Goal: Answer question/provide support

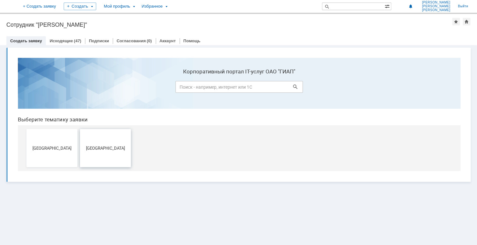
click at [122, 155] on button "[GEOGRAPHIC_DATA]" at bounding box center [105, 148] width 51 height 38
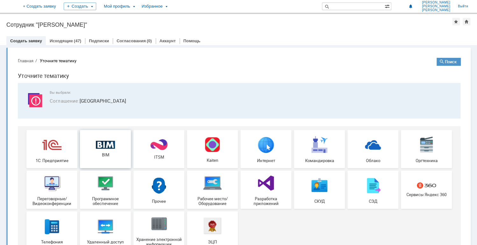
click at [110, 150] on div "BIM" at bounding box center [105, 149] width 47 height 17
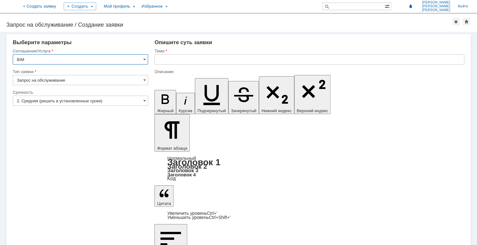
click at [184, 57] on input "text" at bounding box center [309, 59] width 310 height 10
click at [188, 60] on input "33770 УКЛ" at bounding box center [309, 59] width 310 height 10
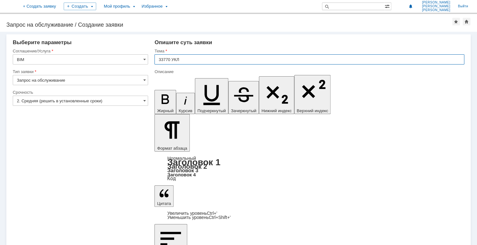
click at [189, 64] on input "33770 УКЛ" at bounding box center [309, 59] width 310 height 10
click at [159, 59] on input "33770 УКЛ" at bounding box center [309, 59] width 310 height 10
click at [185, 59] on input "Объект 33770 УКЛ" at bounding box center [309, 59] width 310 height 10
click at [199, 59] on input "Объект 33770 УКЛ" at bounding box center [309, 59] width 310 height 10
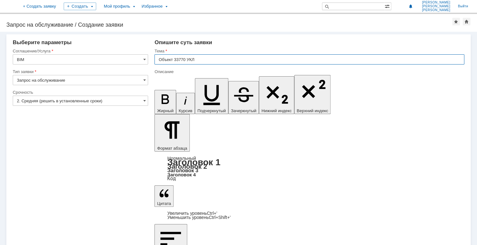
click at [213, 60] on input "Объект 33770 УКЛ" at bounding box center [309, 59] width 310 height 10
click at [211, 60] on input "Объект 33770 УКЛ" at bounding box center [309, 59] width 310 height 10
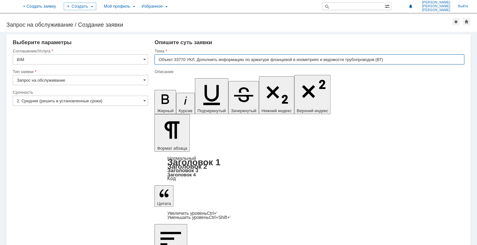
click at [286, 59] on input "Объект 33770 УКЛ. Дополнить информацию по арматуре фланцевой в изометриях и вед…" at bounding box center [309, 59] width 310 height 10
drag, startPoint x: 320, startPoint y: 60, endPoint x: 329, endPoint y: 78, distance: 20.1
click at [322, 63] on input "Объект 33770 УКЛ. Дополнить информацию по арматуре фланцевой в изометриях и вед…" at bounding box center [309, 59] width 310 height 10
type input "Объект 33770 УКЛ. Дополнить информацию по арматуре фланцевой в изометриях (ИЧ) …"
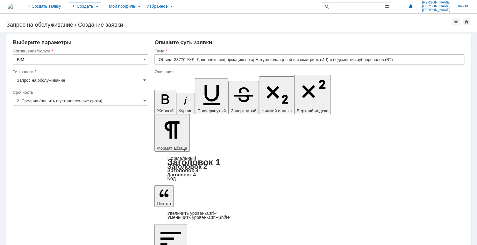
drag, startPoint x: 363, startPoint y: 1899, endPoint x: 366, endPoint y: 1902, distance: 4.3
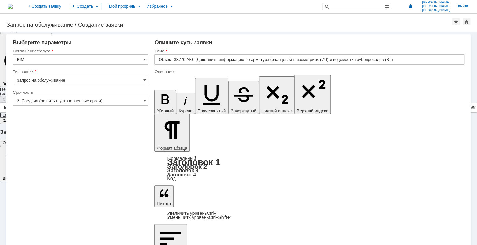
drag, startPoint x: 423, startPoint y: 1964, endPoint x: 412, endPoint y: 1970, distance: 12.6
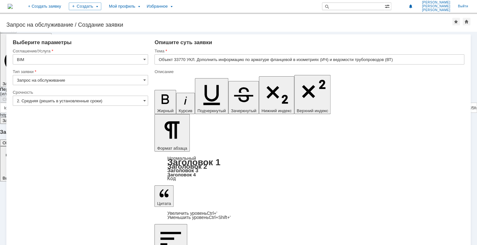
drag, startPoint x: 159, startPoint y: 1984, endPoint x: 163, endPoint y: 1987, distance: 5.4
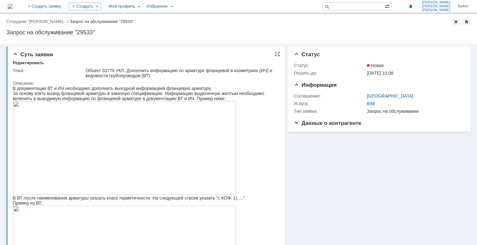
click at [165, 88] on div "В документации ВТ и ИЧ необходимо дополнить выходной информацией фланцевую арма…" at bounding box center [142, 88] width 259 height 5
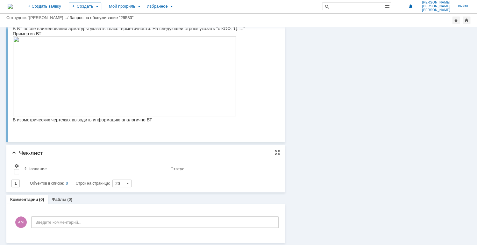
scroll to position [153, 0]
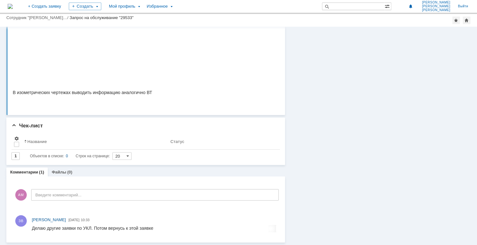
scroll to position [175, 0]
